Goal: Transaction & Acquisition: Purchase product/service

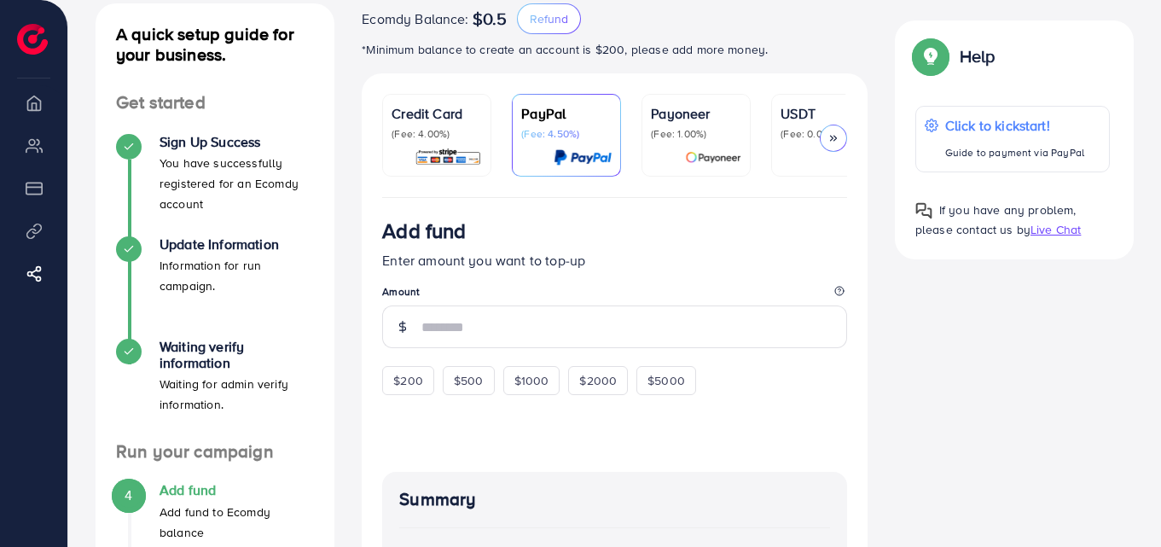
scroll to position [222, 0]
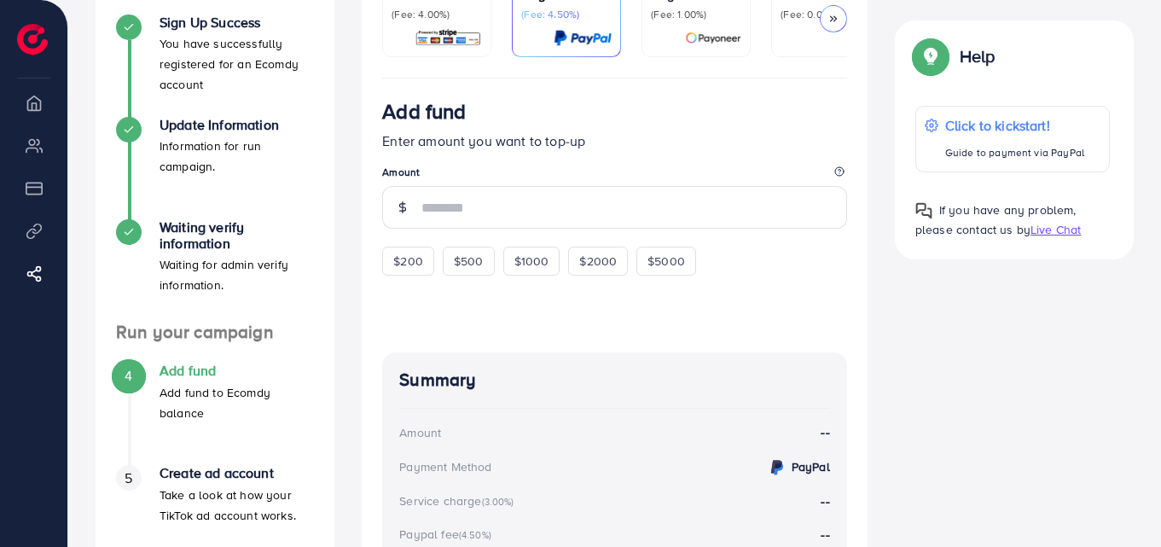
click at [454, 47] on img at bounding box center [447, 38] width 67 height 20
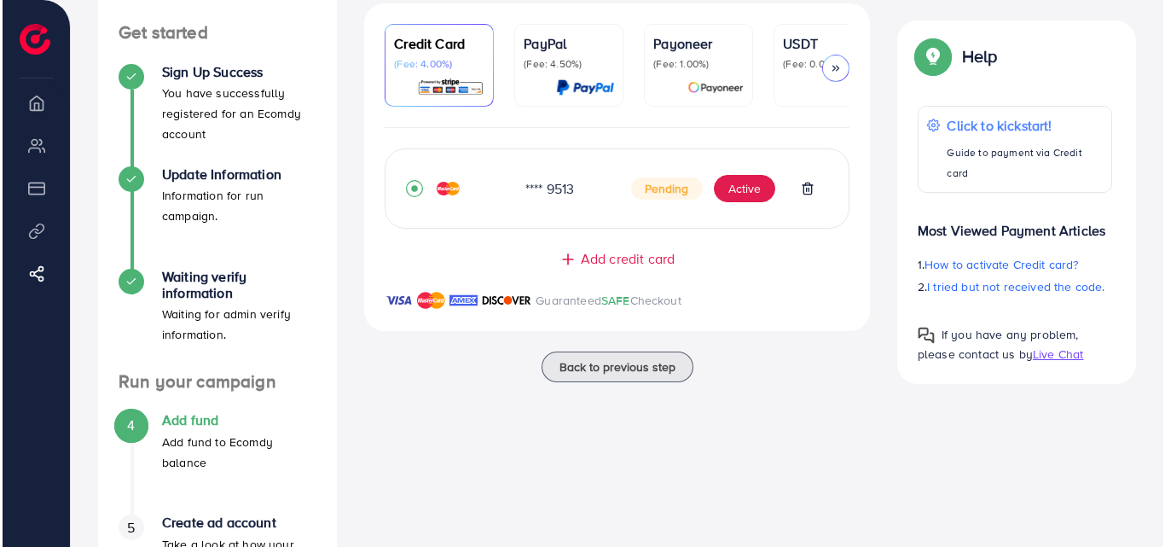
scroll to position [171, 0]
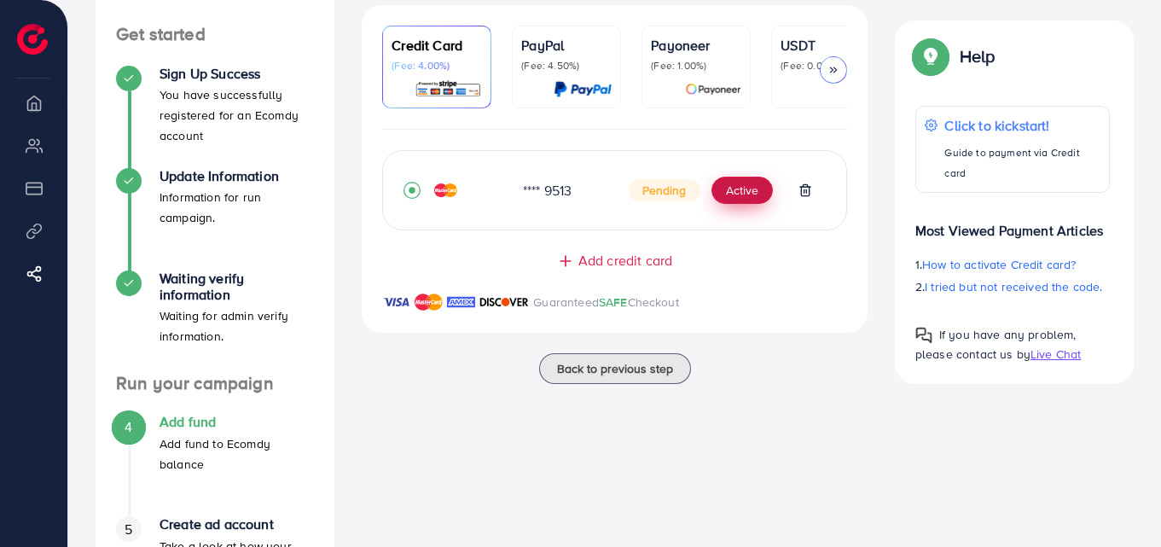
click at [744, 192] on button "Active" at bounding box center [741, 190] width 61 height 27
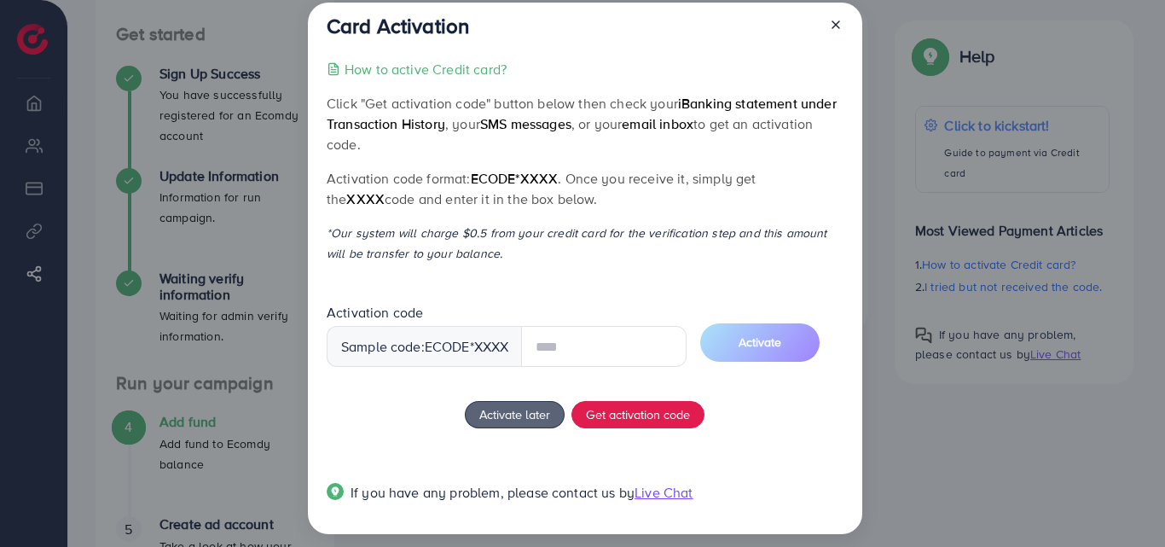
scroll to position [32, 0]
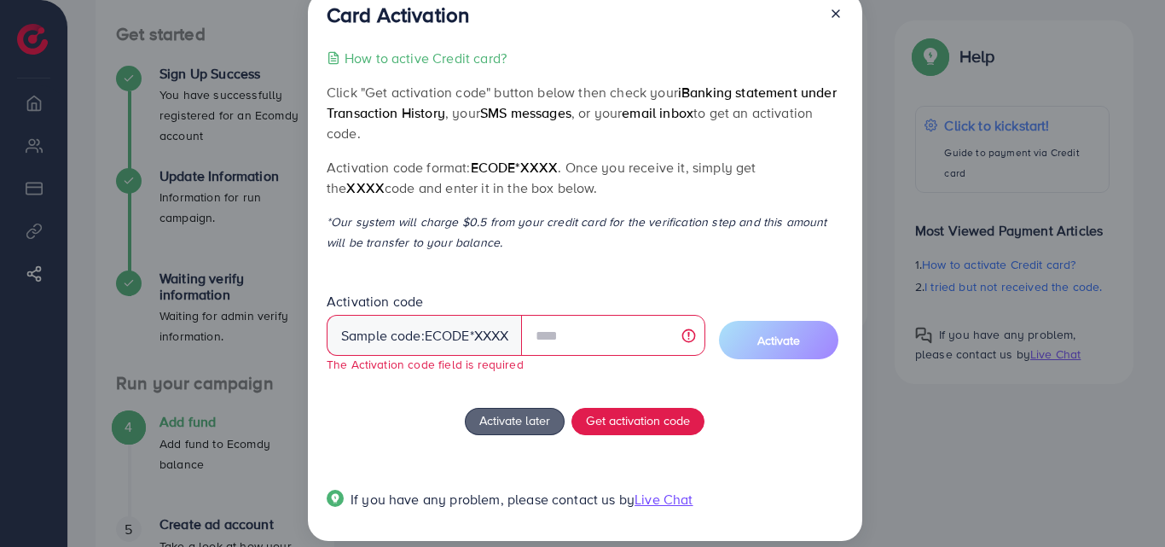
click at [581, 258] on div "How to active Credit card? Click "Get activation code" button below then check …" at bounding box center [585, 289] width 516 height 482
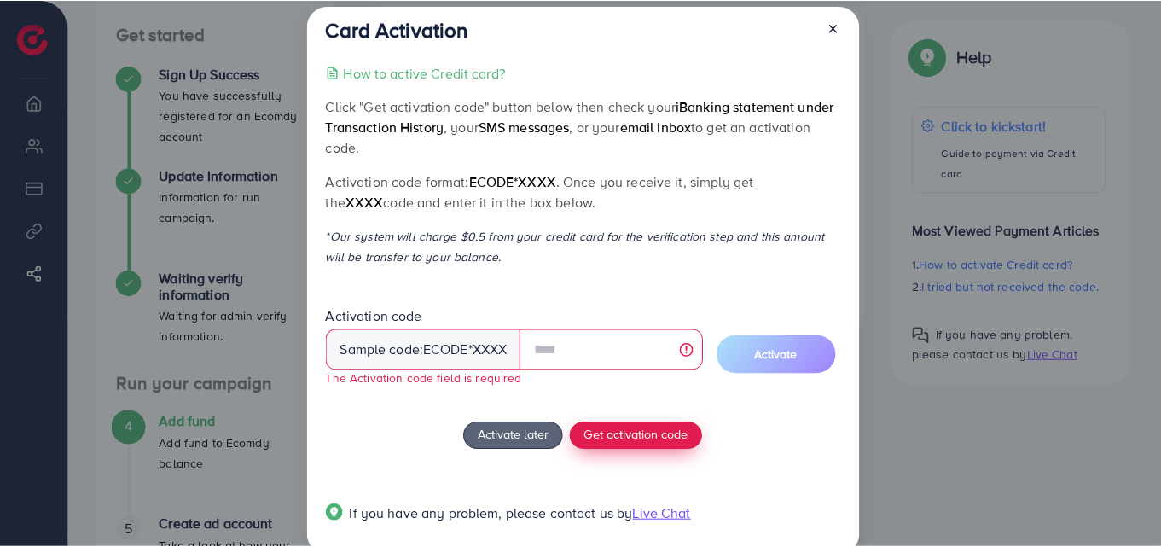
scroll to position [0, 0]
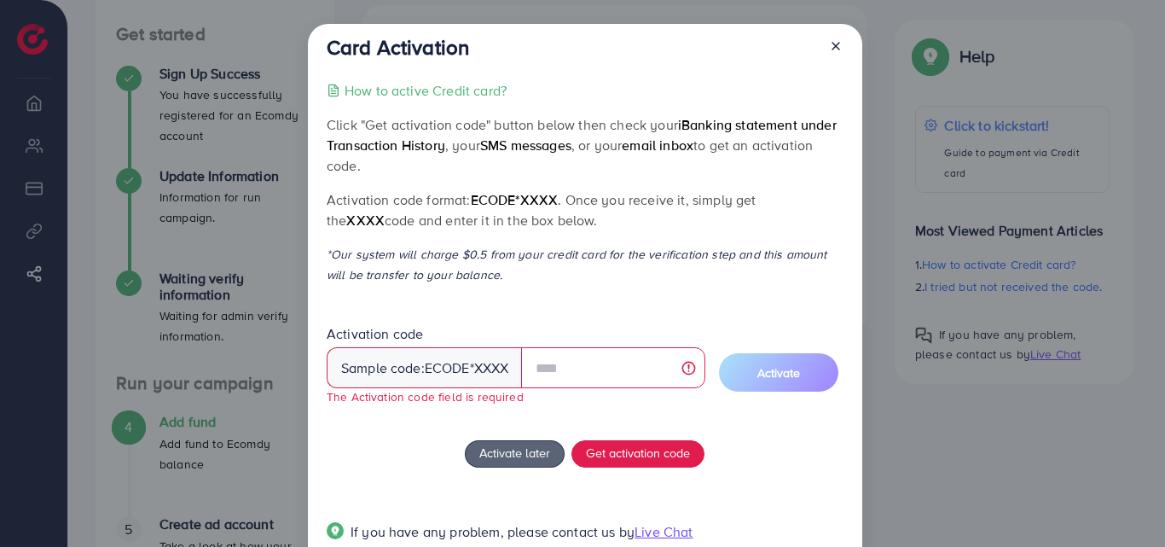
click at [423, 93] on p "How to active Credit card?" at bounding box center [425, 90] width 162 height 20
click at [836, 47] on icon at bounding box center [836, 46] width 14 height 14
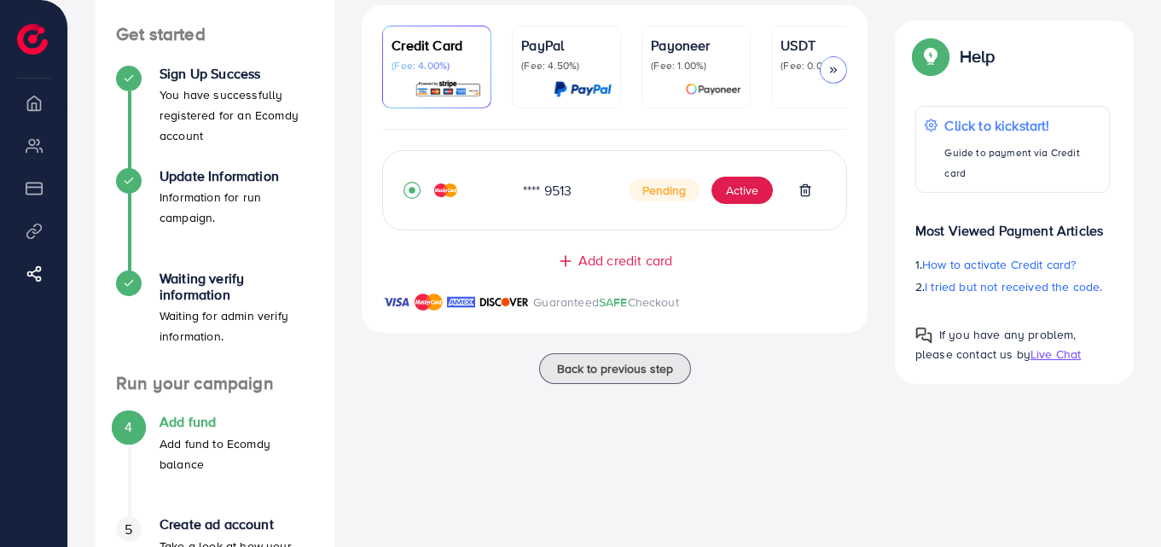
click at [692, 70] on p "(Fee: 1.00%)" at bounding box center [696, 66] width 90 height 14
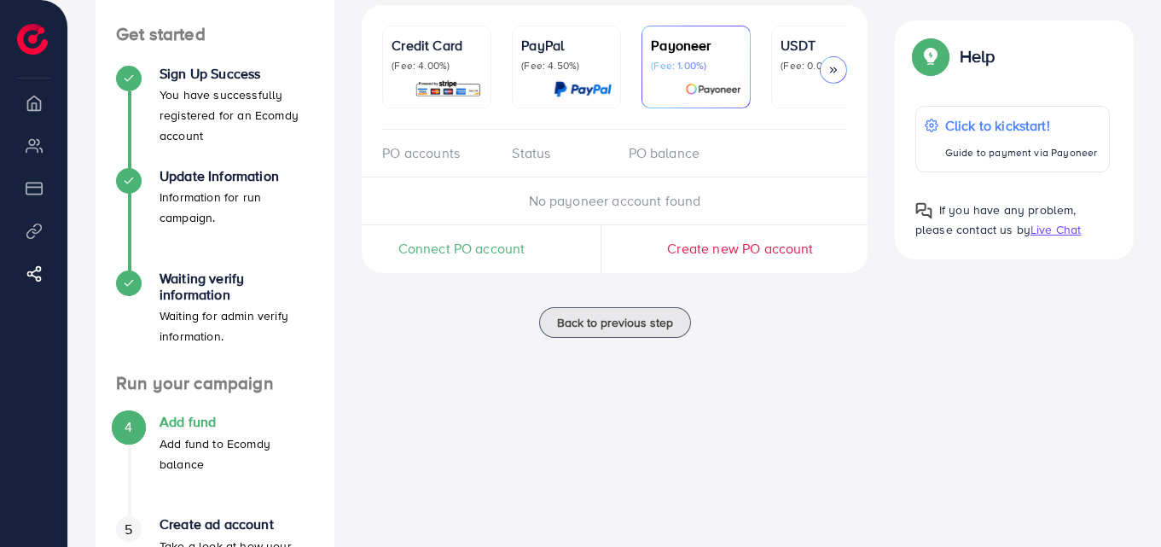
click at [612, 198] on span "No payoneer account found" at bounding box center [615, 200] width 172 height 19
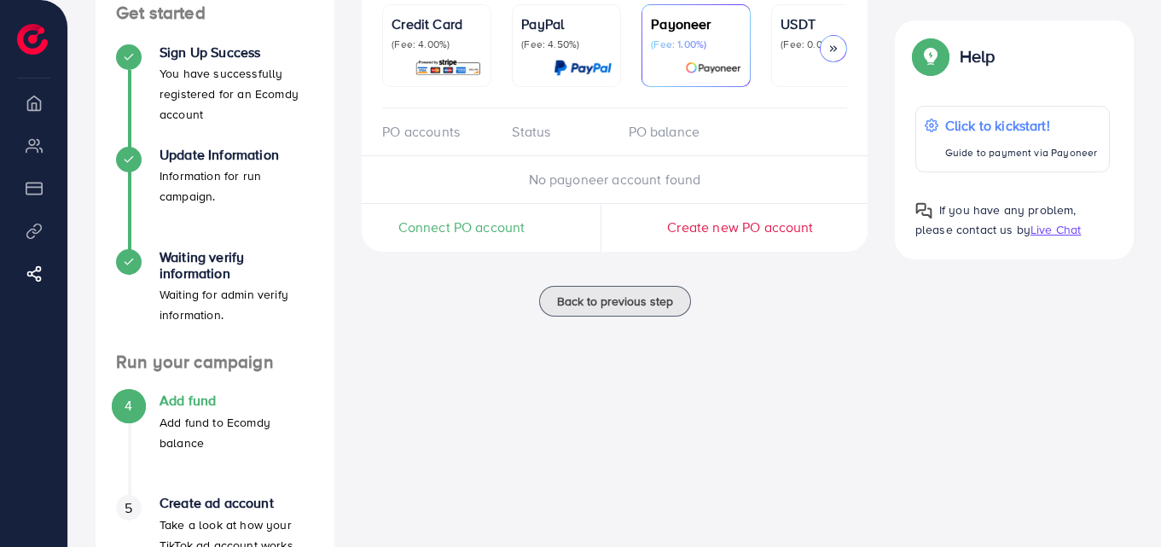
scroll to position [136, 0]
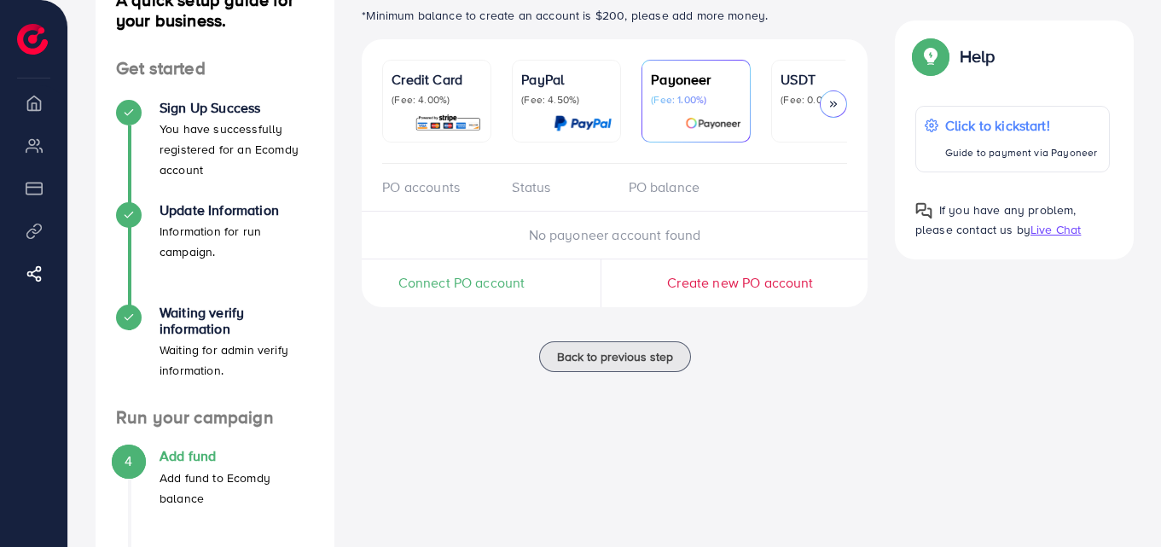
click at [726, 292] on span "Create new PO account" at bounding box center [740, 282] width 146 height 19
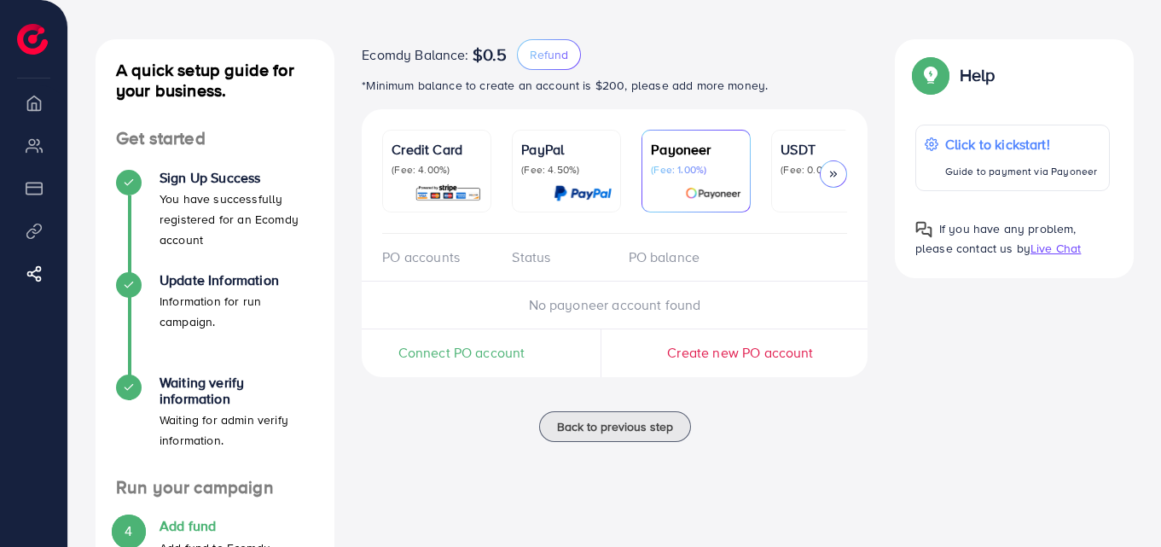
scroll to position [0, 0]
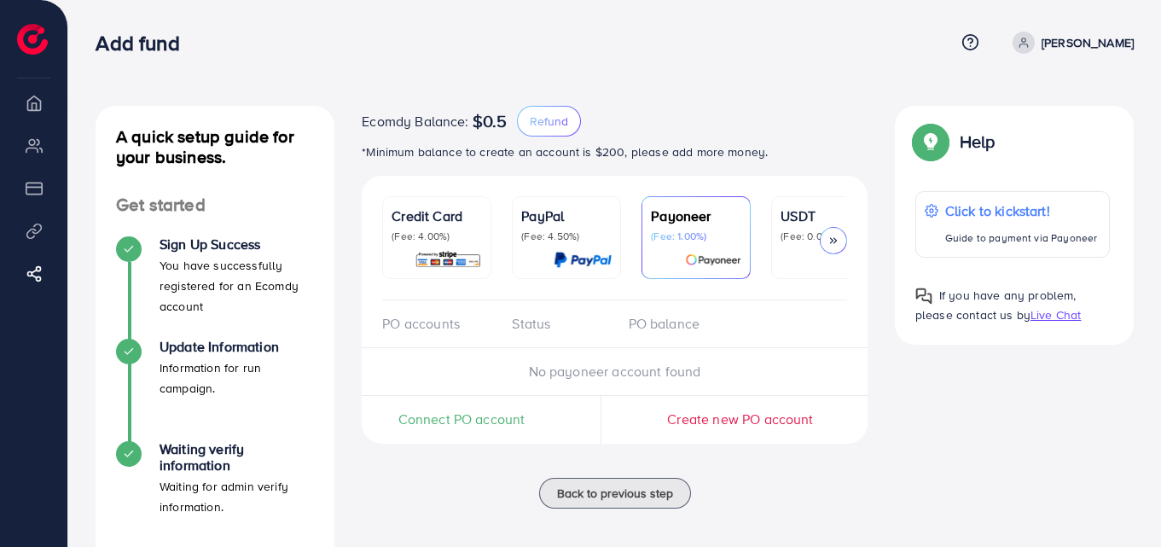
click at [425, 230] on p "(Fee: 4.00%)" at bounding box center [436, 236] width 90 height 14
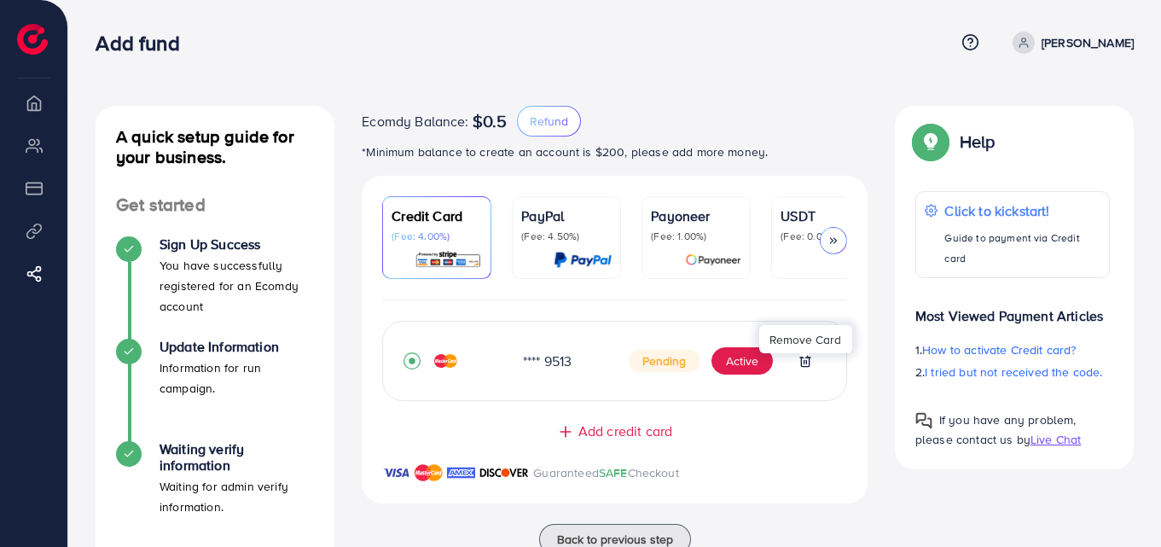
click at [803, 363] on icon at bounding box center [805, 361] width 14 height 14
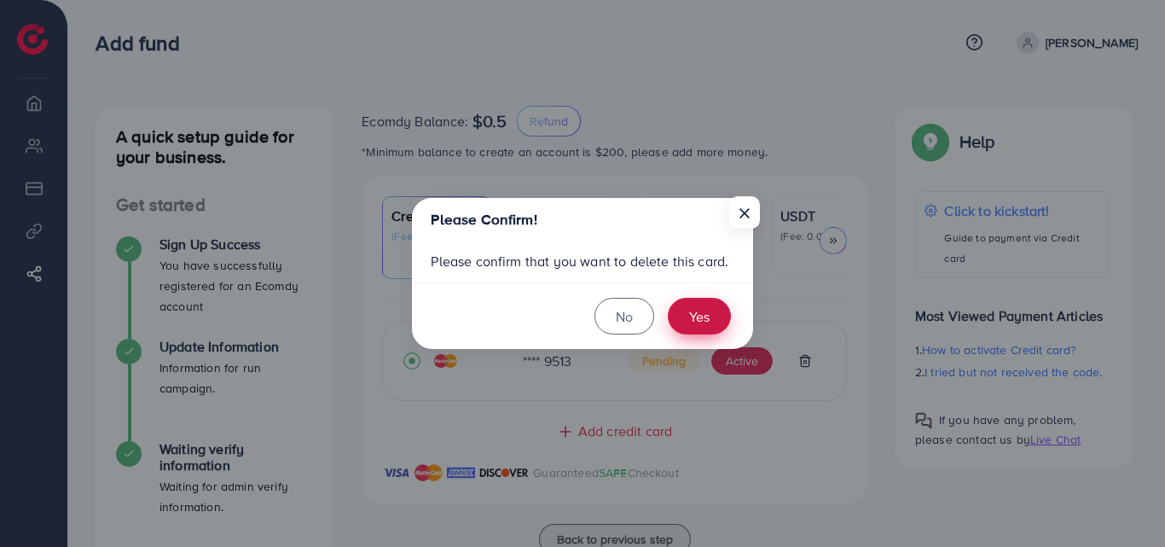
click at [707, 314] on button "Yes" at bounding box center [699, 316] width 63 height 37
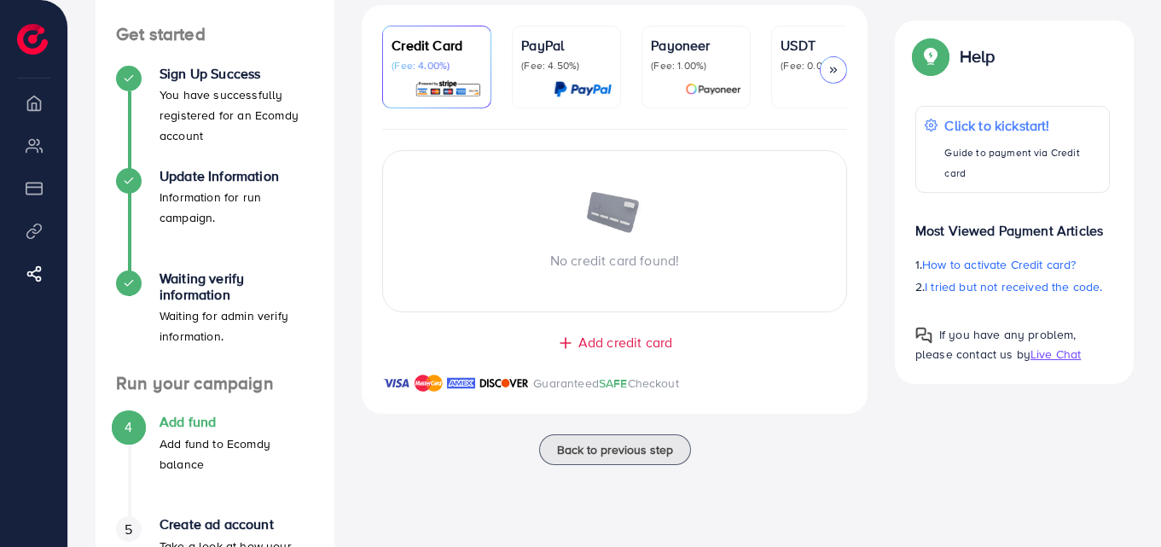
scroll to position [290, 0]
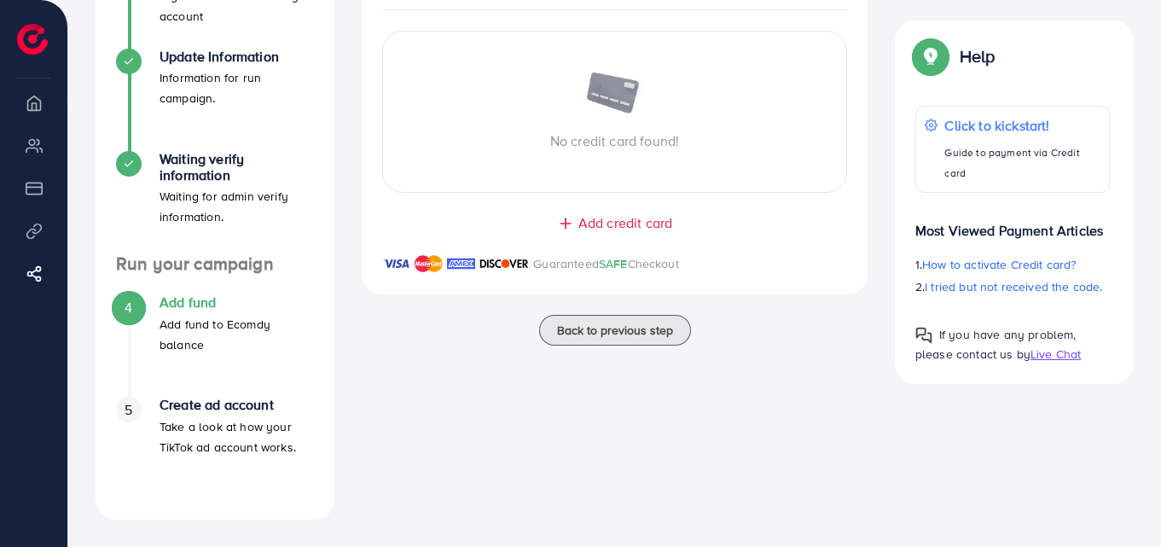
click at [598, 230] on span "Add credit card" at bounding box center [625, 223] width 94 height 20
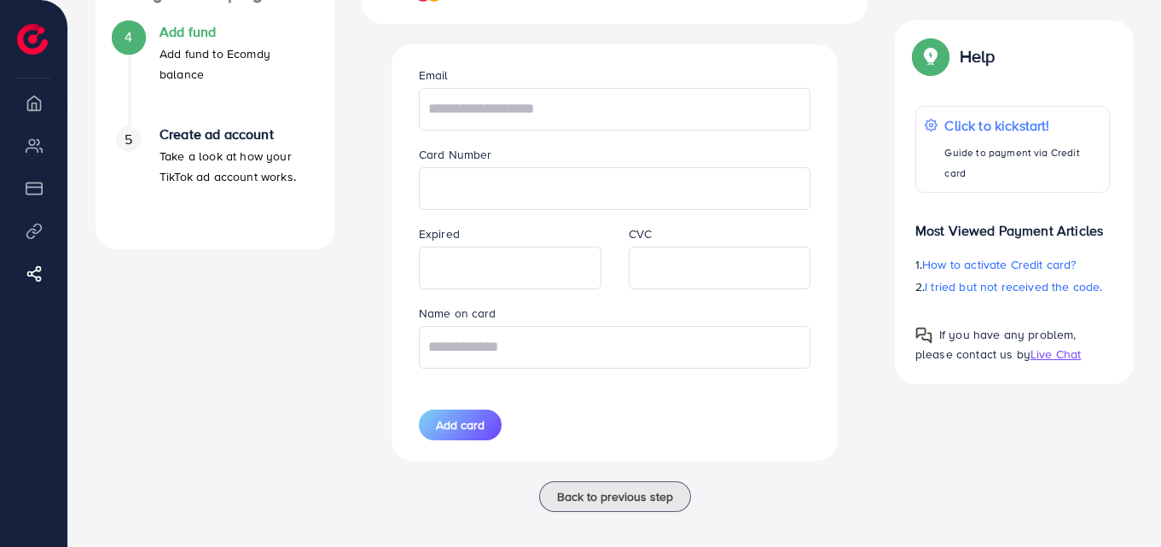
scroll to position [577, 0]
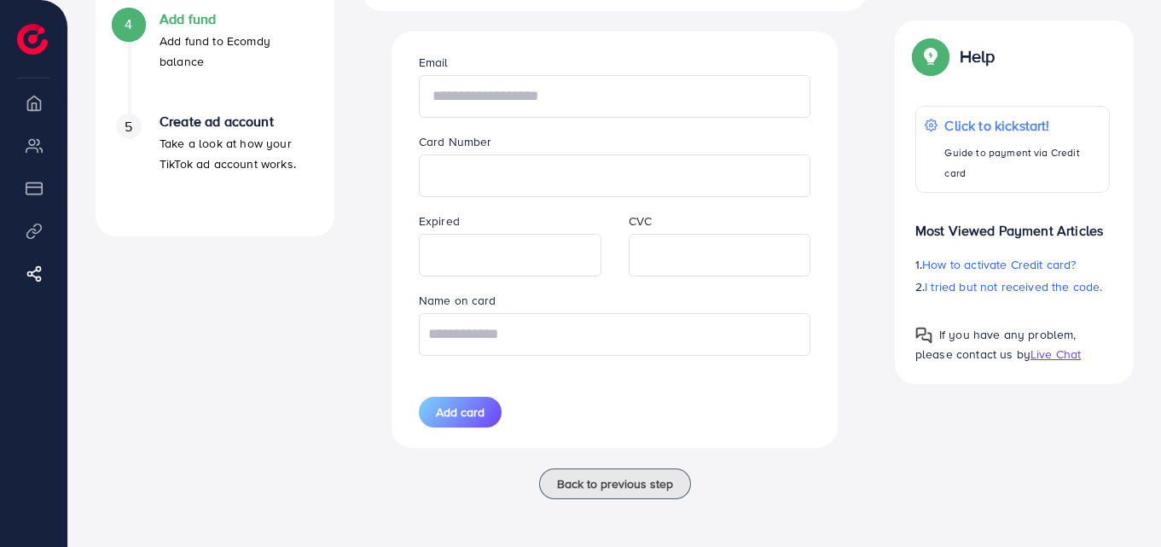
click at [586, 94] on input "text" at bounding box center [615, 96] width 392 height 43
type input "**********"
click at [571, 194] on div at bounding box center [615, 175] width 392 height 43
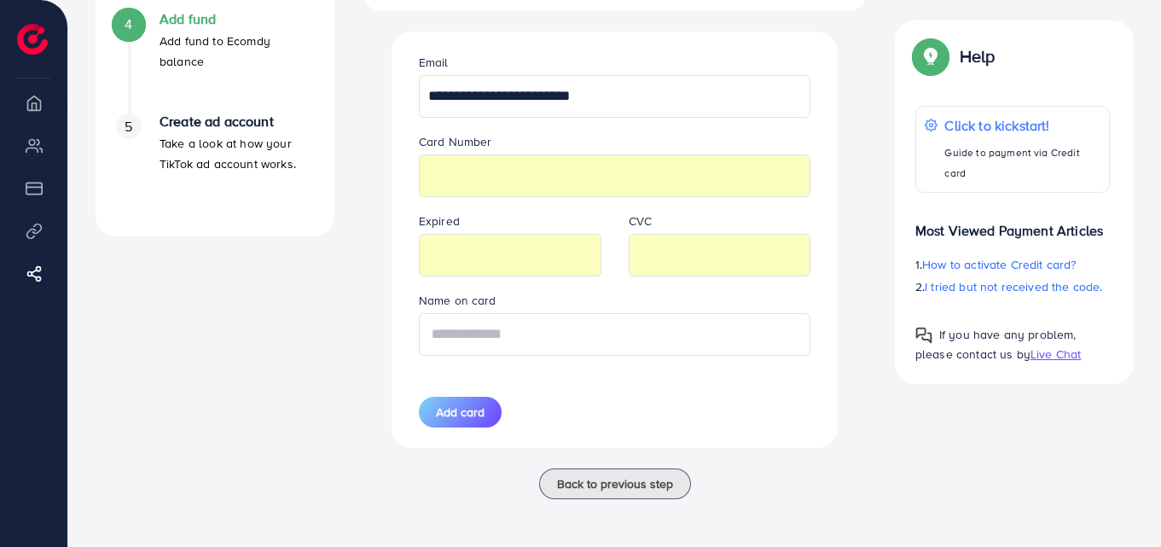
type input "*********"
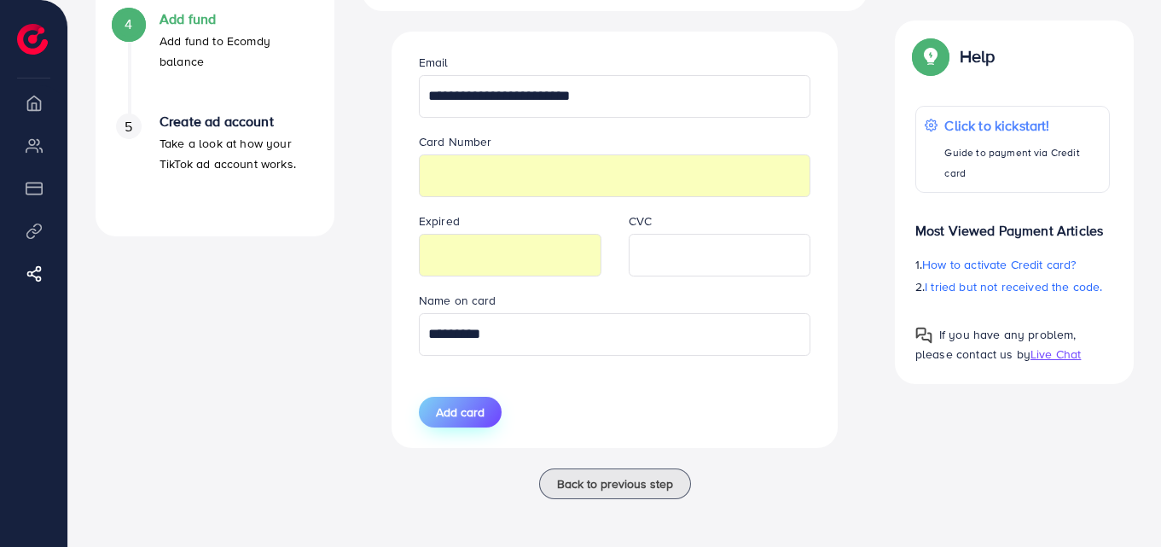
click at [454, 418] on span "Add card" at bounding box center [460, 411] width 49 height 17
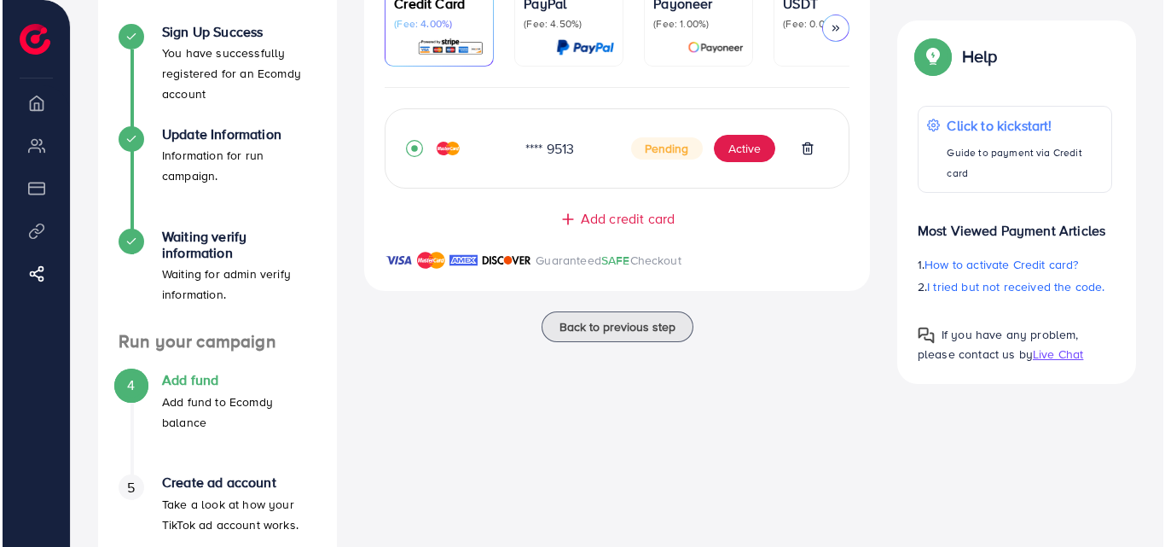
scroll to position [290, 0]
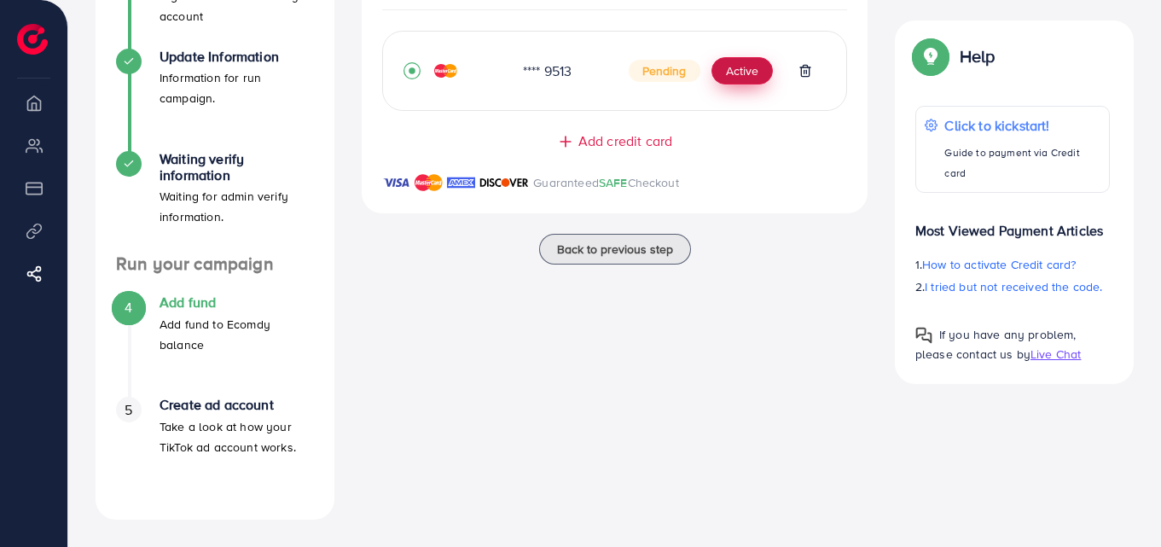
click at [742, 73] on button "Active" at bounding box center [741, 70] width 61 height 27
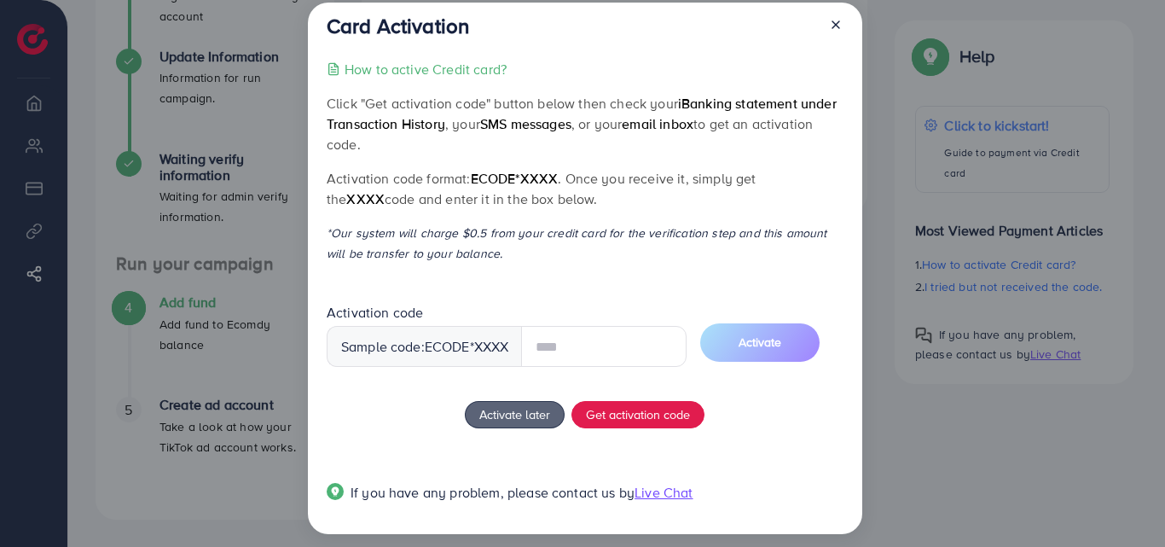
scroll to position [32, 0]
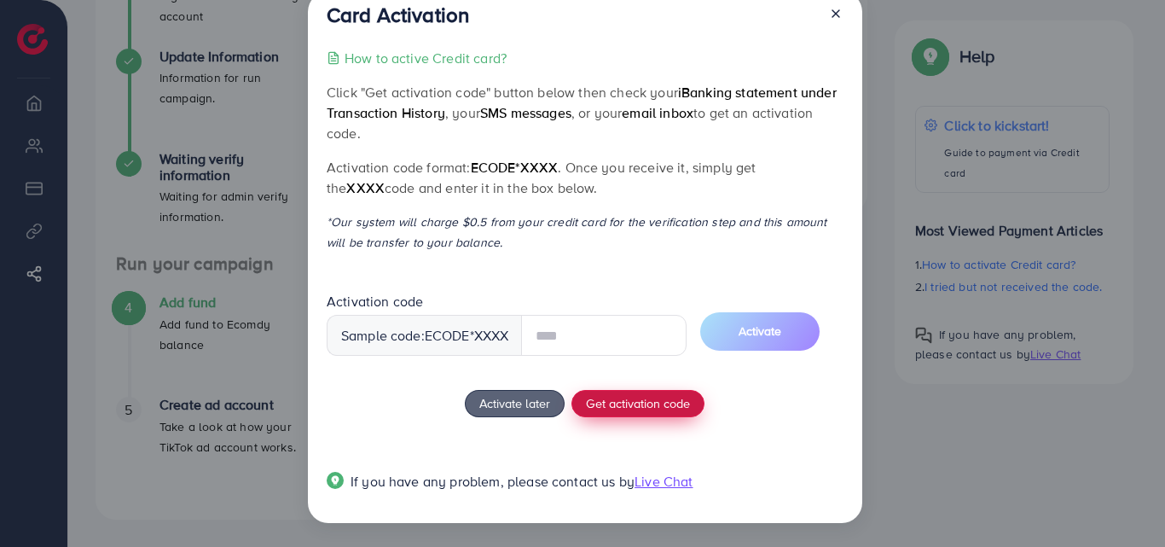
click at [606, 401] on div "How to active Credit card? Click "Get activation code" button below then check …" at bounding box center [585, 280] width 516 height 465
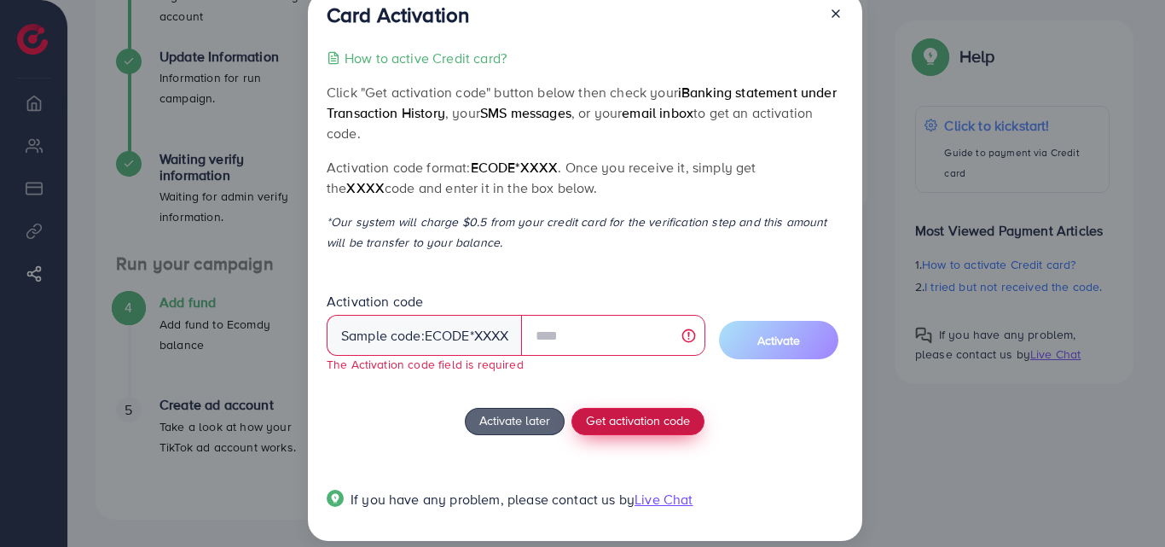
click at [651, 427] on span "Get activation code" at bounding box center [638, 420] width 104 height 18
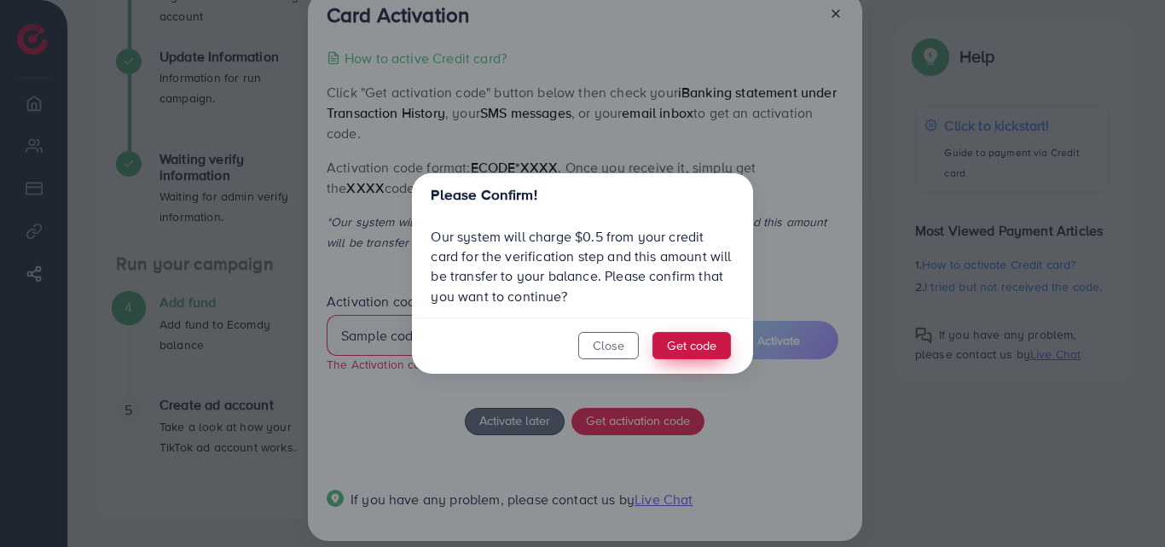
click at [703, 344] on button "Get code" at bounding box center [691, 345] width 78 height 27
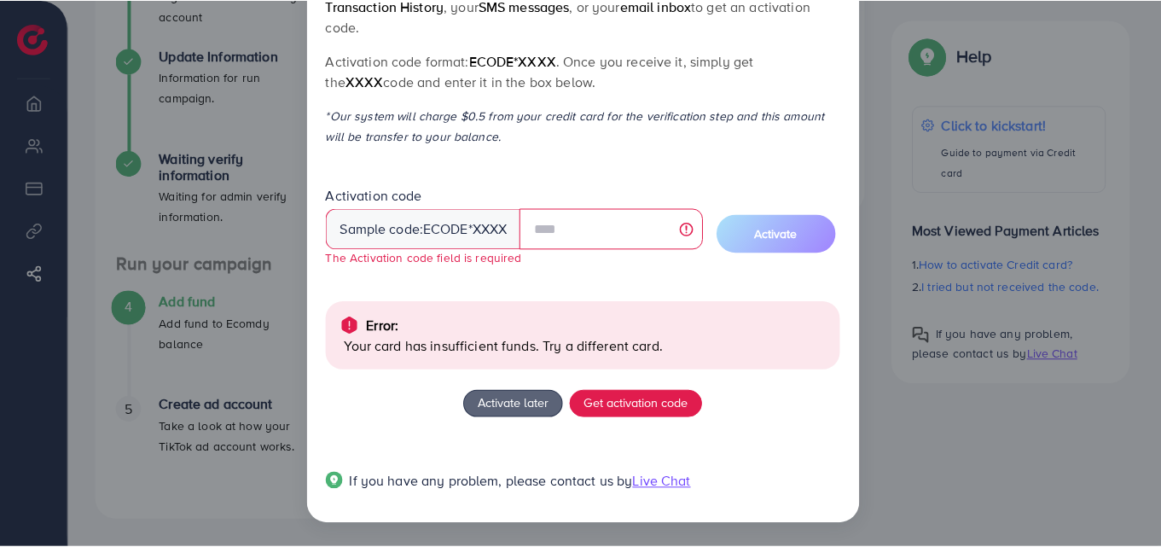
scroll to position [0, 0]
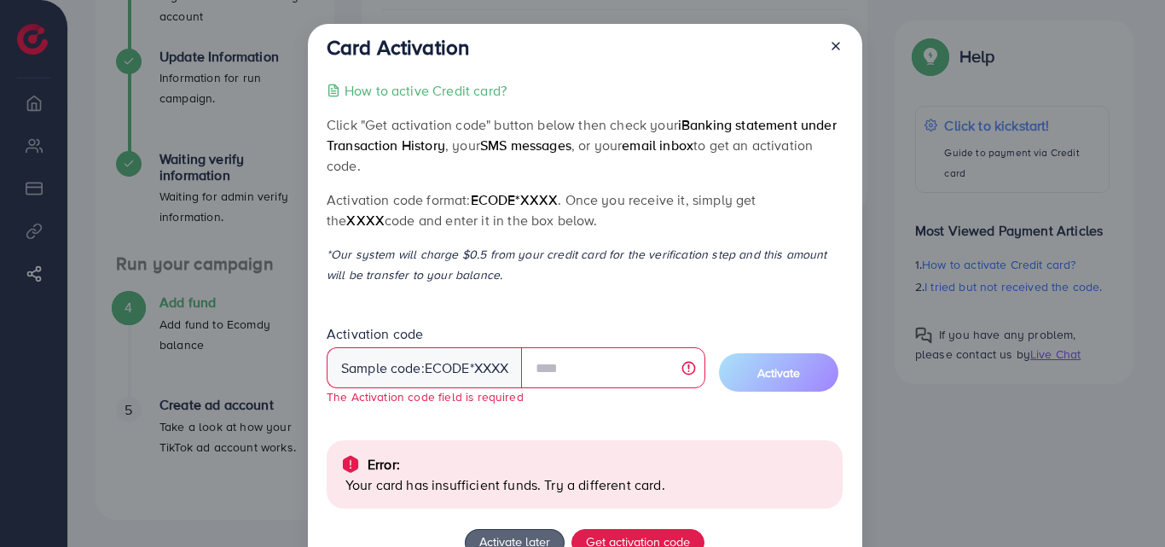
click at [836, 38] on div at bounding box center [828, 51] width 27 height 32
click at [834, 44] on icon at bounding box center [836, 46] width 14 height 14
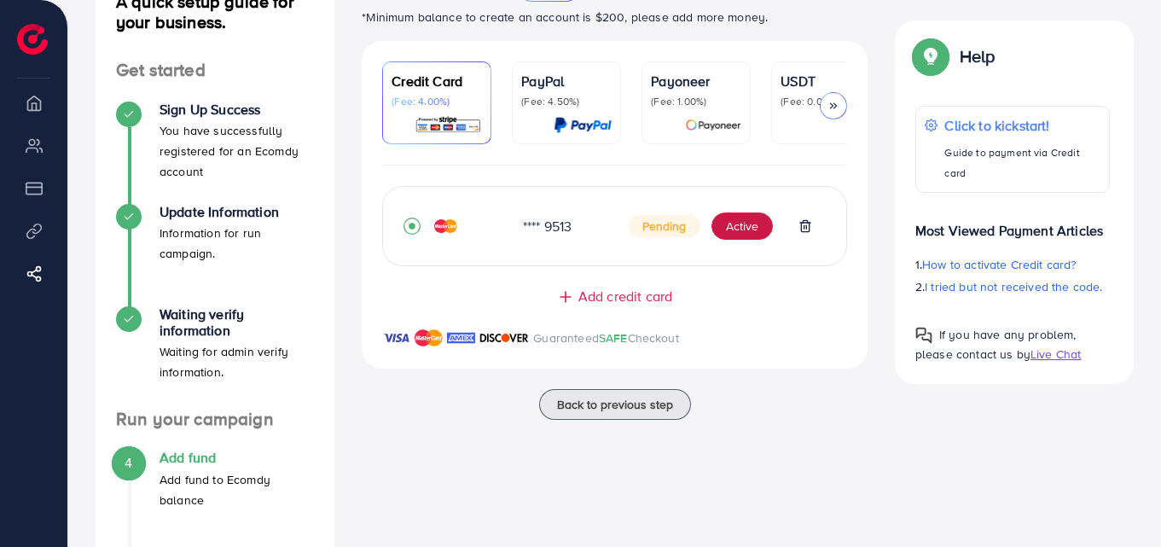
scroll to position [290, 0]
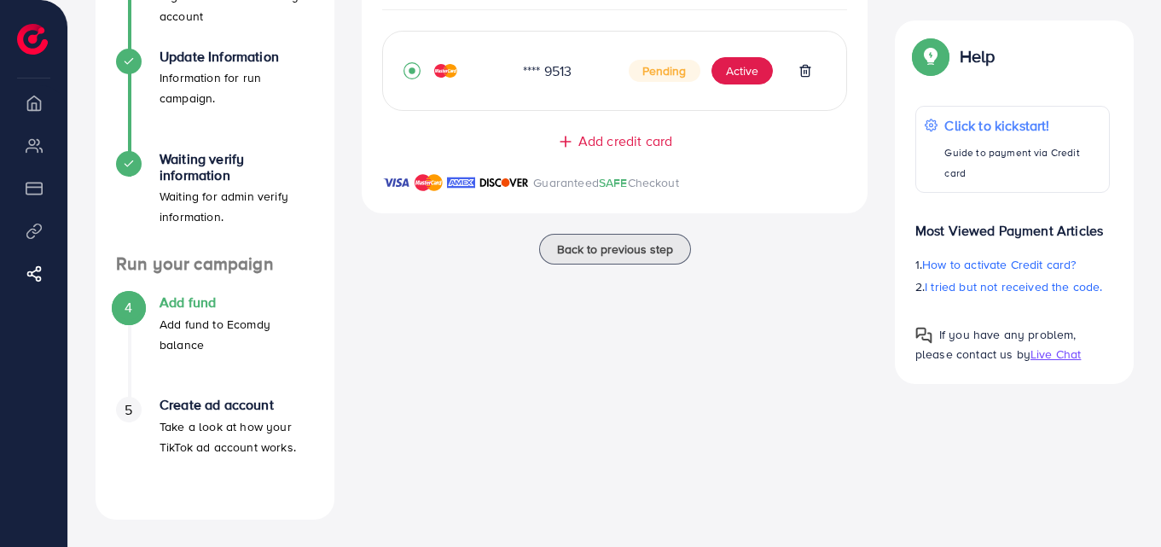
click at [130, 308] on span "4" at bounding box center [128, 308] width 8 height 20
click at [141, 414] on div "5" at bounding box center [129, 410] width 26 height 26
click at [141, 414] on div "5 Create ad account Take a look at how your TikTok ad account works." at bounding box center [215, 427] width 198 height 60
click at [197, 413] on h4 "Create ad account" at bounding box center [236, 405] width 154 height 16
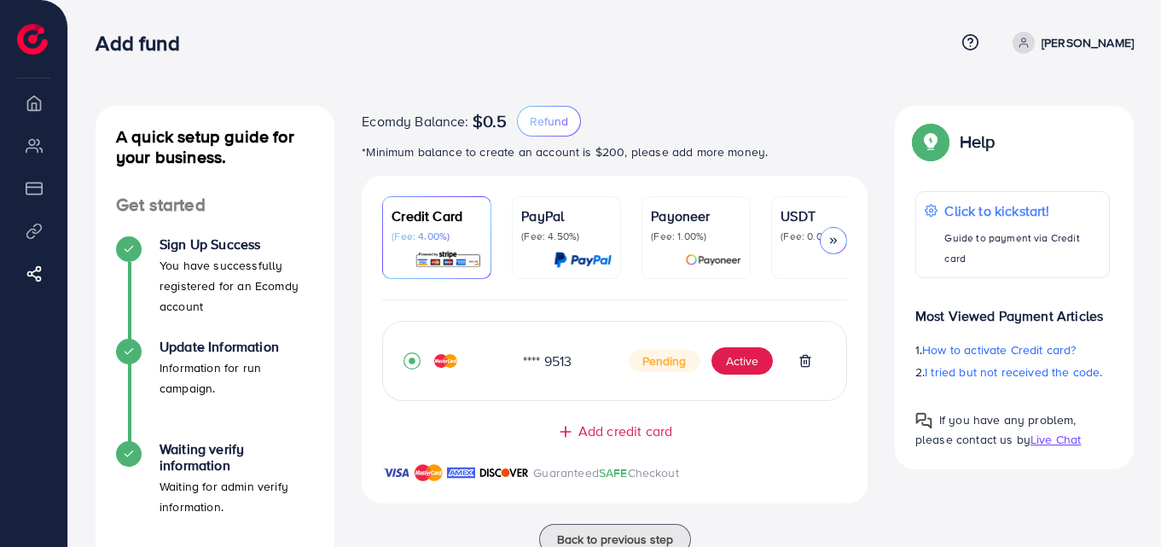
click at [827, 242] on icon at bounding box center [833, 240] width 12 height 12
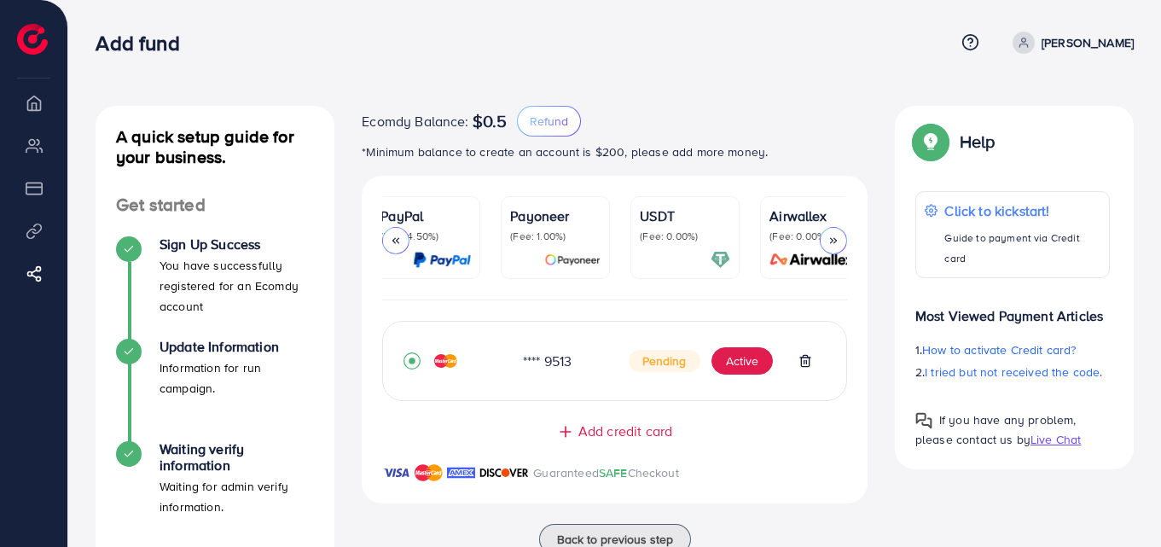
scroll to position [0, 163]
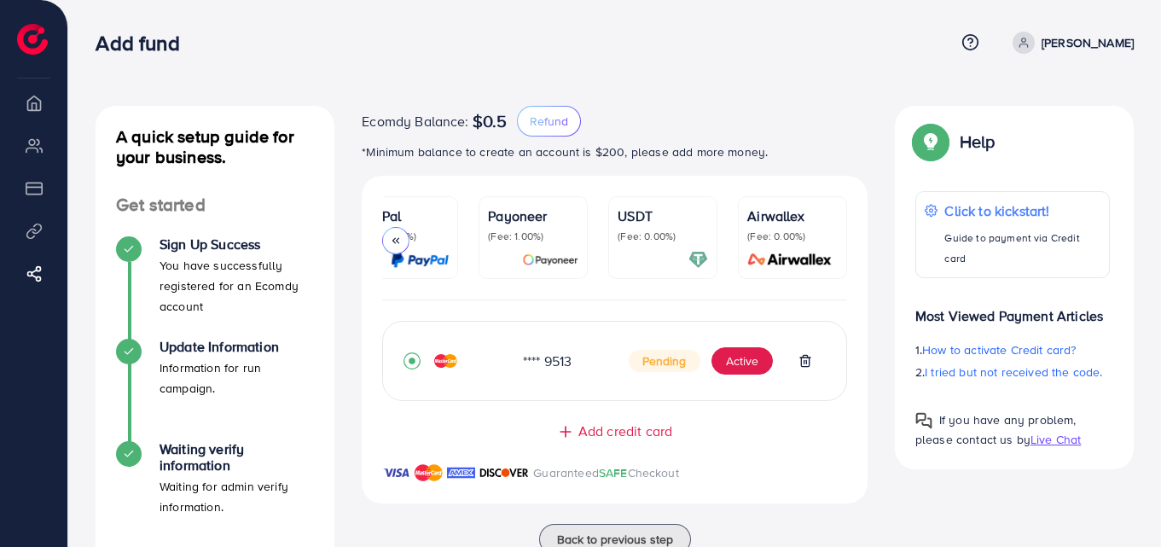
click at [676, 240] on p "(Fee: 0.00%)" at bounding box center [662, 236] width 90 height 14
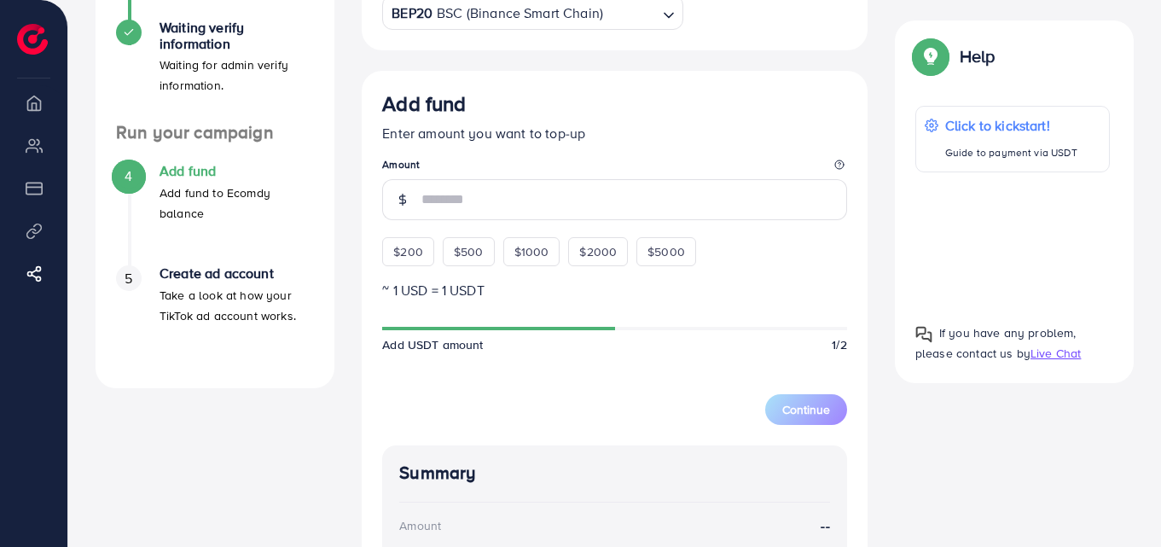
scroll to position [430, 0]
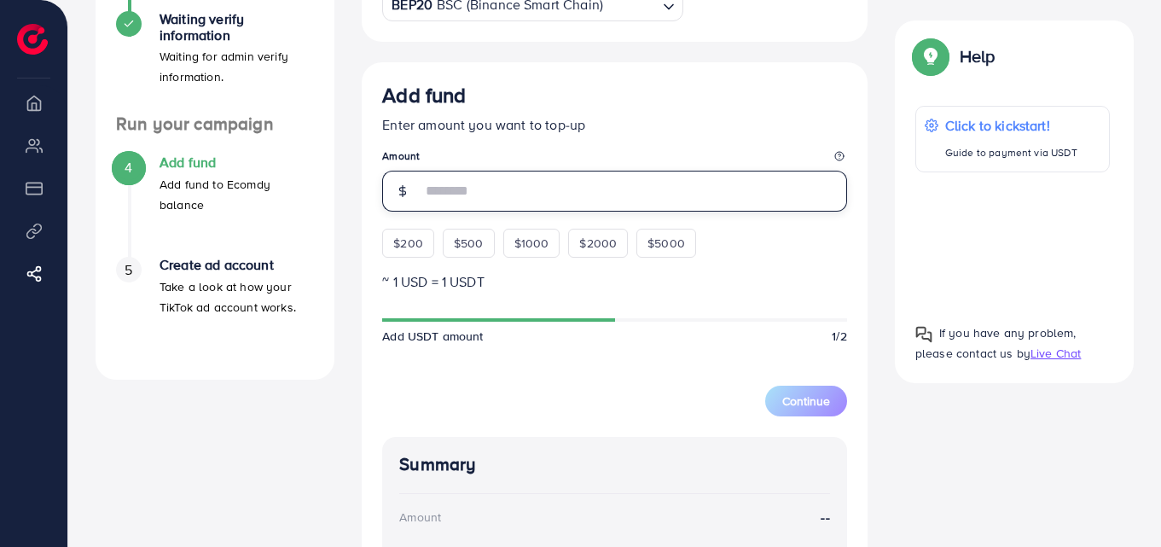
click at [474, 195] on input "number" at bounding box center [634, 191] width 426 height 41
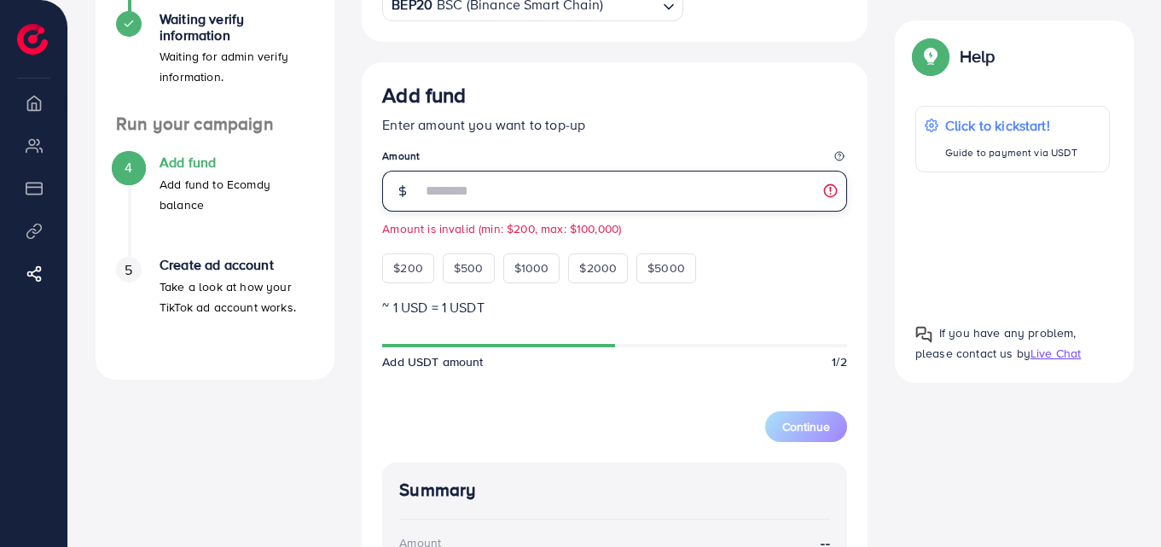
type input "**"
click at [752, 315] on p "~ 1 USD = 1 USDT" at bounding box center [614, 307] width 465 height 20
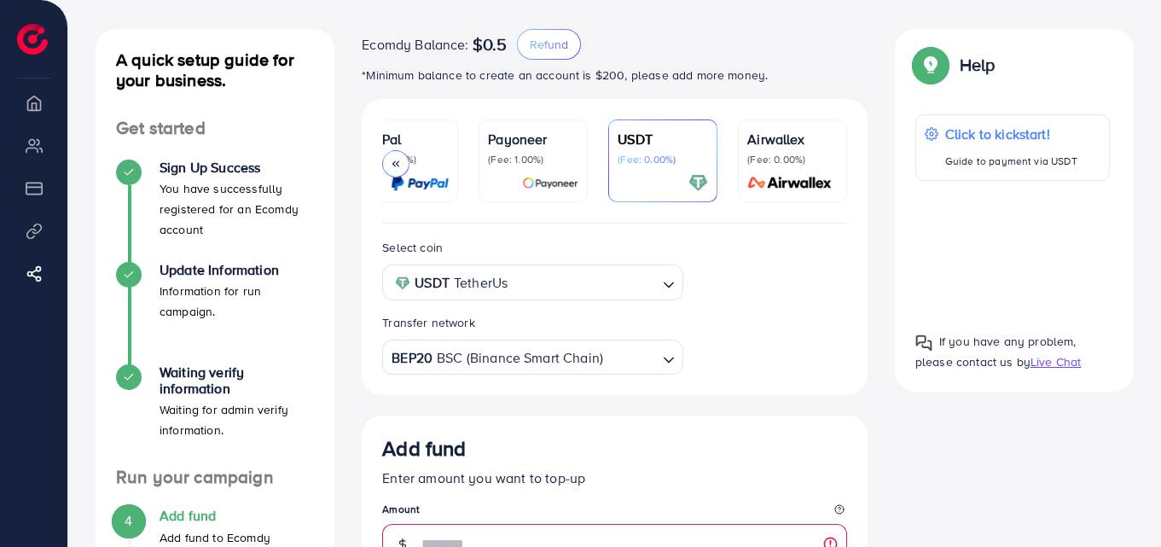
scroll to position [0, 0]
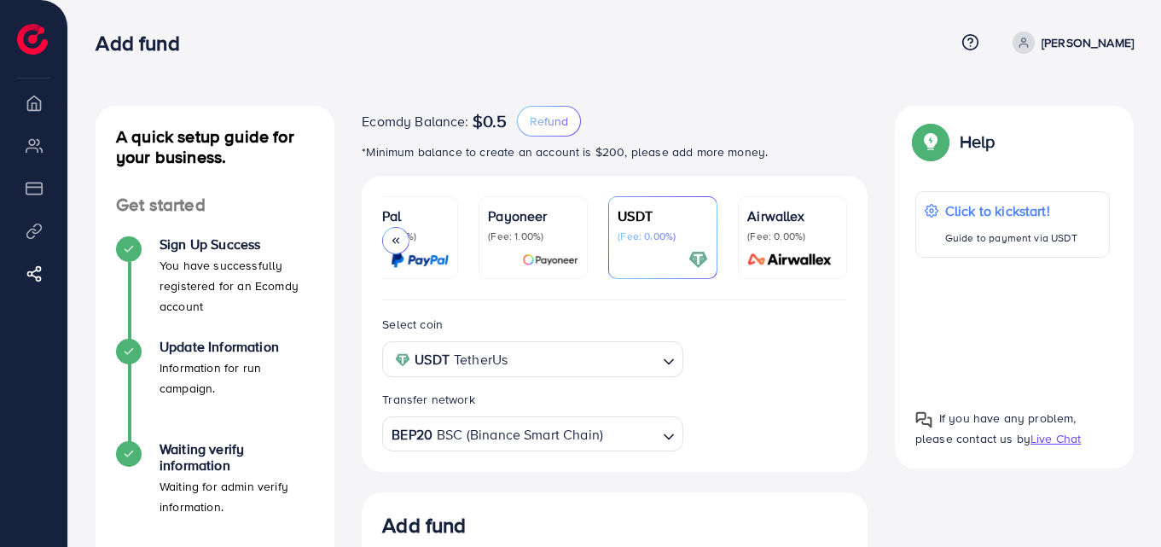
click at [437, 257] on img at bounding box center [420, 260] width 58 height 20
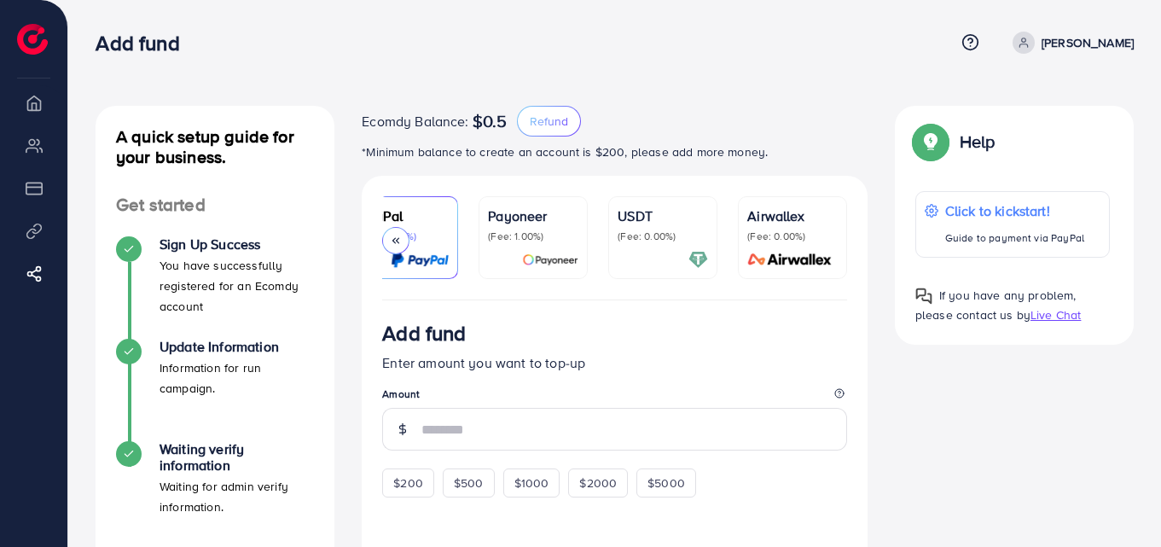
click at [390, 236] on icon at bounding box center [396, 240] width 12 height 12
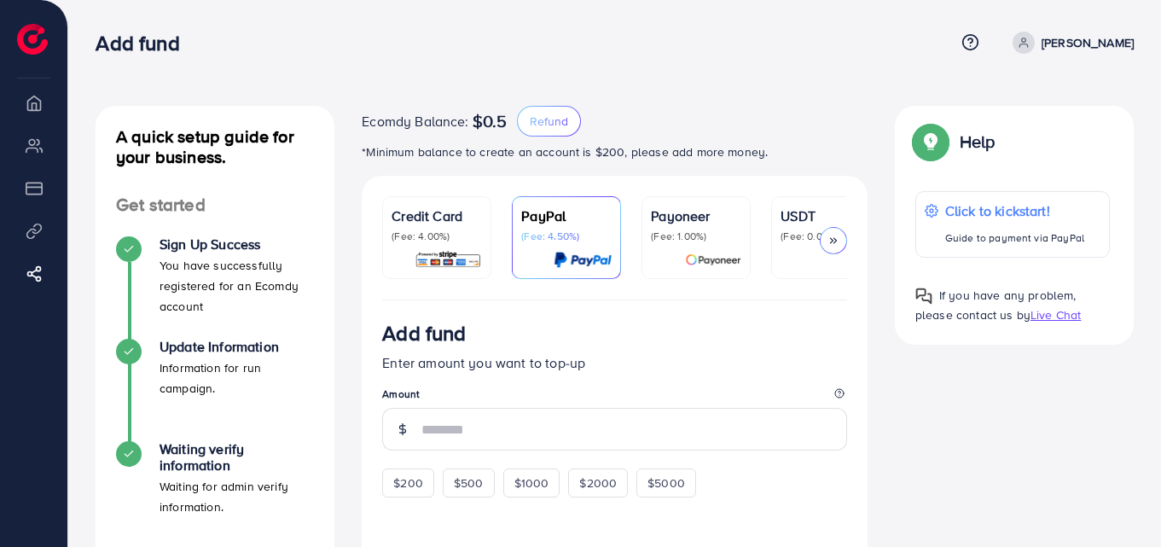
click at [466, 229] on div "Credit Card (Fee: 4.00%)" at bounding box center [436, 225] width 90 height 38
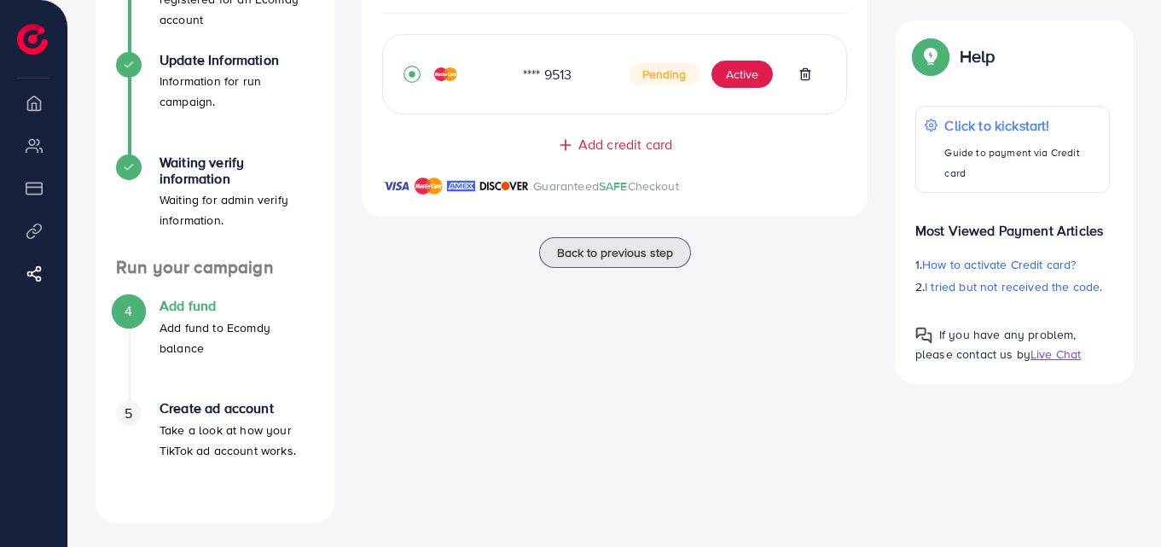
scroll to position [290, 0]
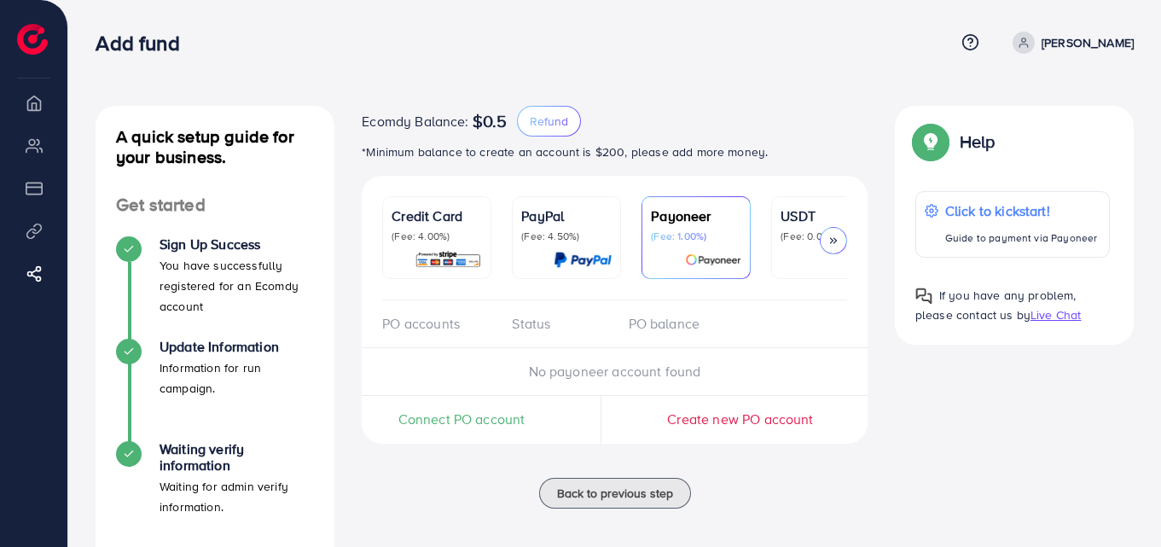
click at [432, 291] on ul "Credit Card (Fee: 4.00%) PayPal (Fee: 4.50%) Payoneer (Fee: 1.00%) USDT (Fee: 0…" at bounding box center [614, 248] width 465 height 104
click at [451, 255] on img at bounding box center [447, 260] width 67 height 20
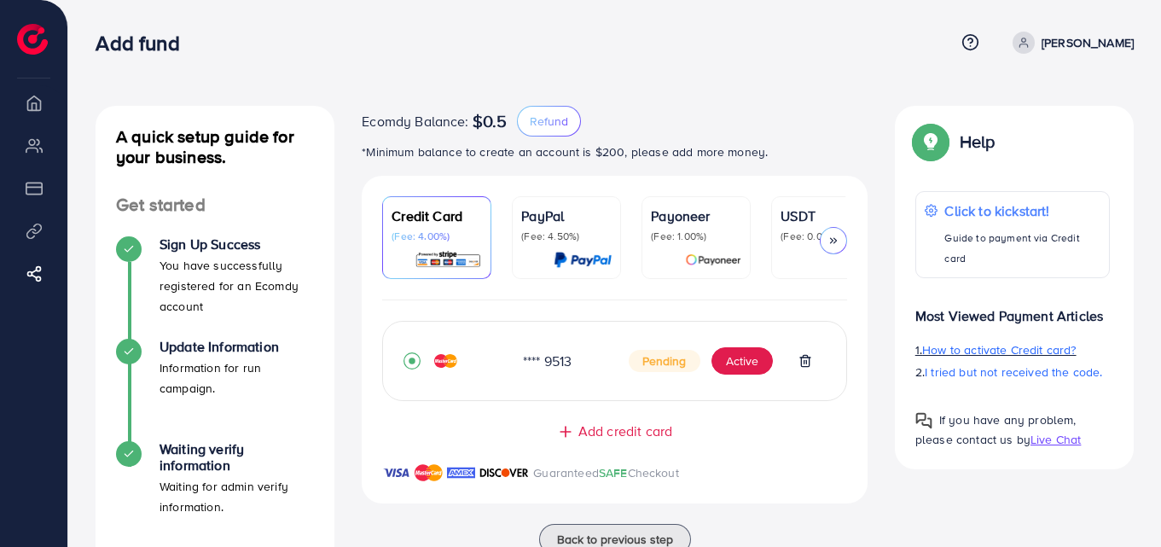
click at [967, 341] on span "How to activate Credit card?" at bounding box center [998, 349] width 153 height 17
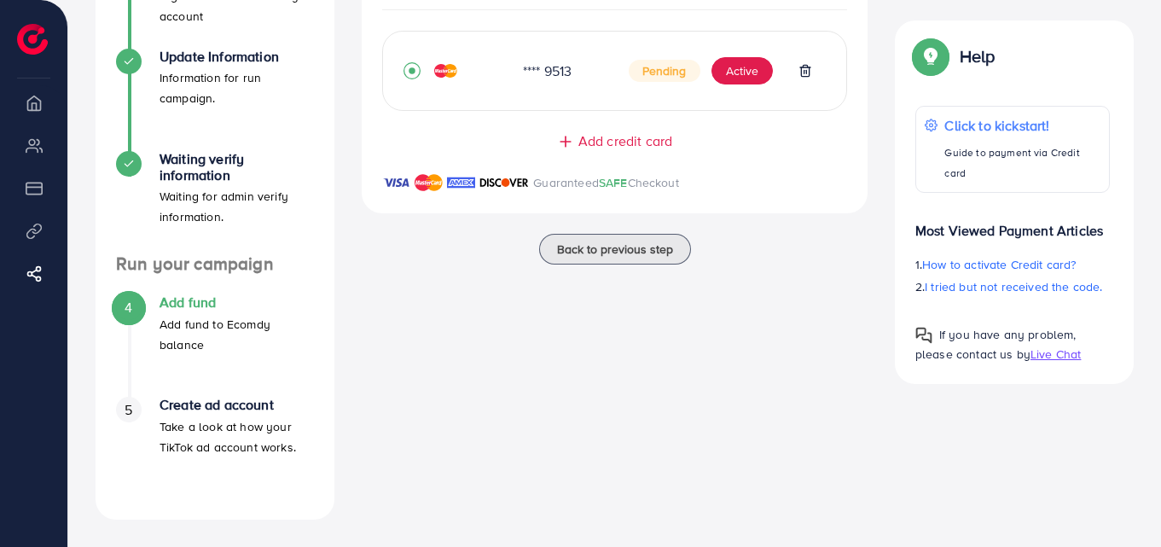
click at [189, 442] on p "Take a look at how your TikTok ad account works." at bounding box center [236, 436] width 154 height 41
click at [235, 417] on p "Take a look at how your TikTok ad account works." at bounding box center [236, 436] width 154 height 41
click at [569, 246] on span "Back to previous step" at bounding box center [615, 248] width 116 height 17
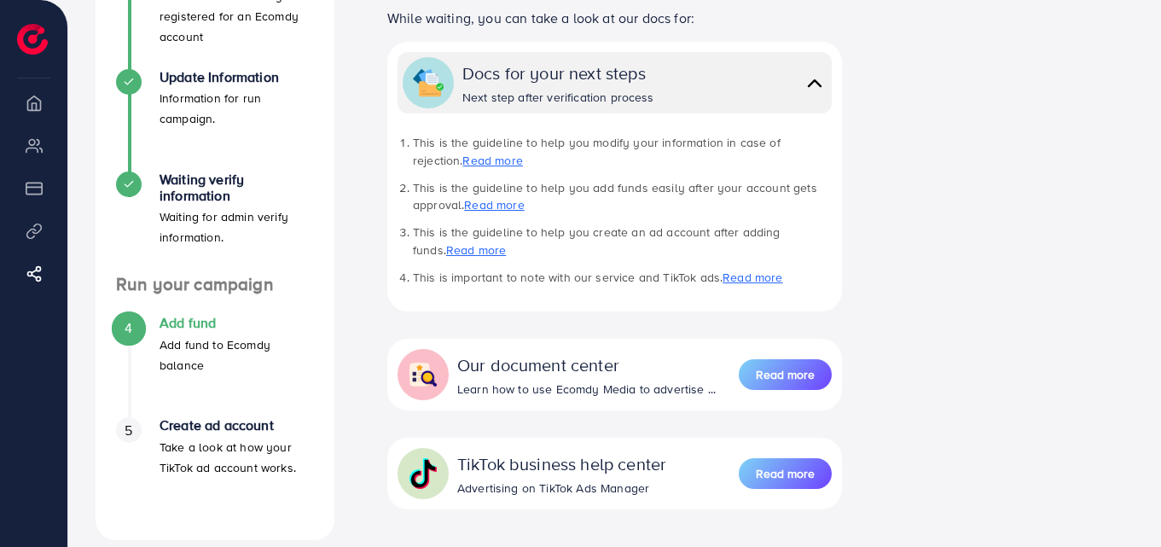
scroll to position [367, 0]
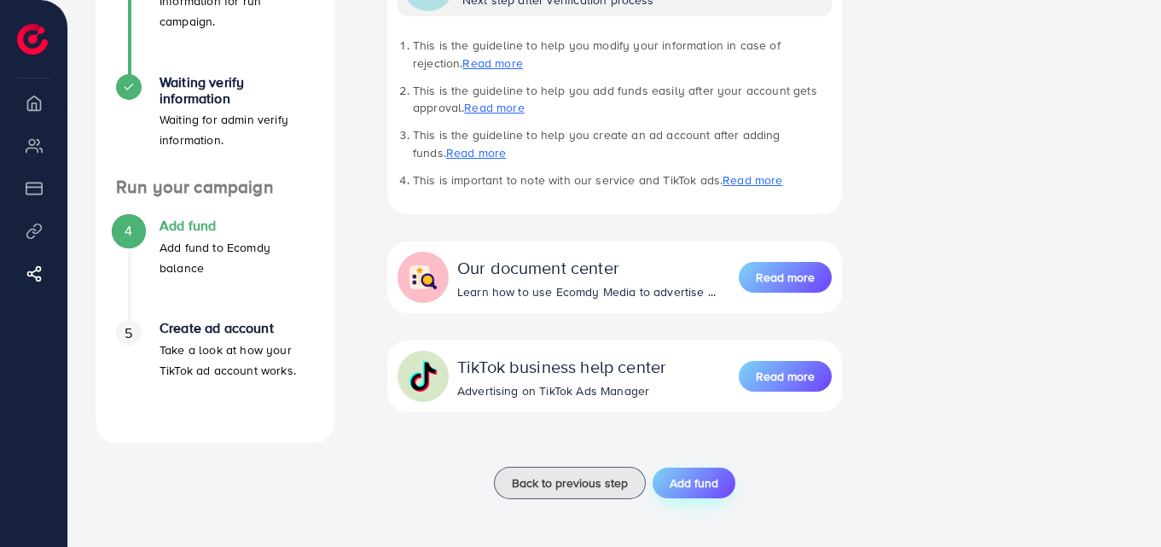
click at [701, 472] on button "Add fund" at bounding box center [693, 482] width 83 height 31
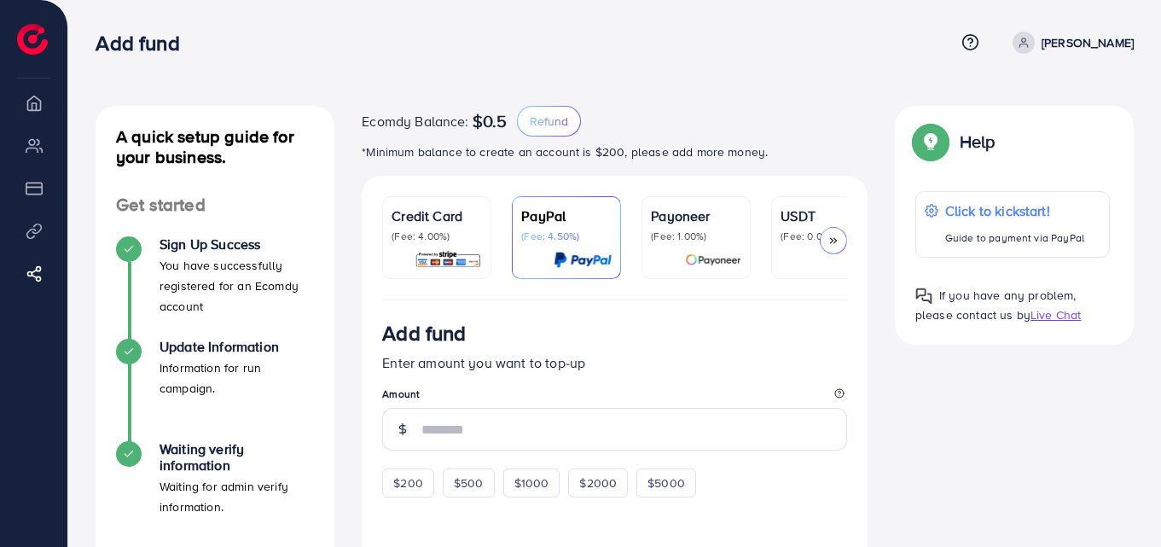
click at [454, 258] on img at bounding box center [447, 260] width 67 height 20
